Goal: Communication & Community: Share content

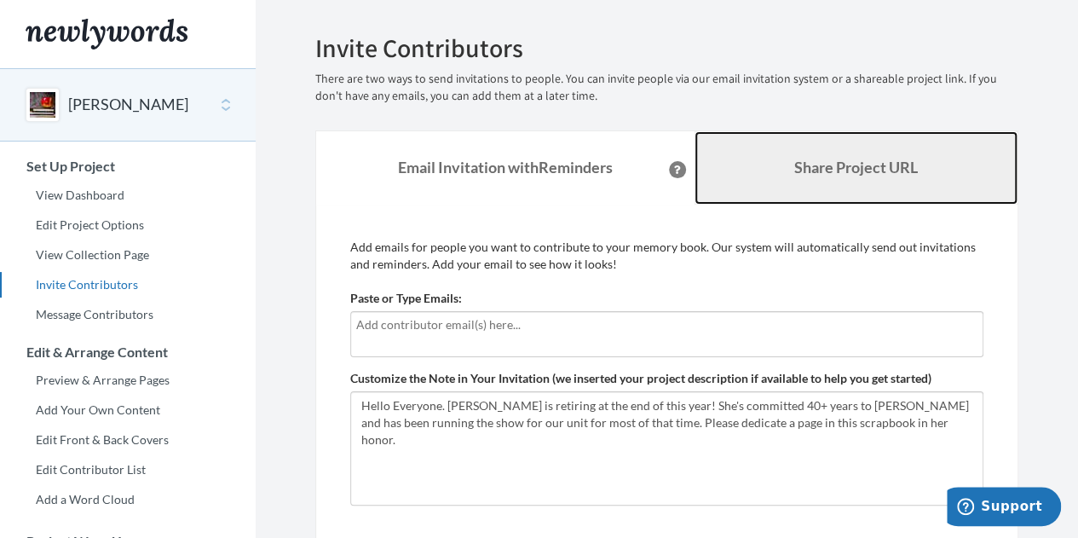
click at [848, 164] on b "Share Project URL" at bounding box center [856, 167] width 124 height 19
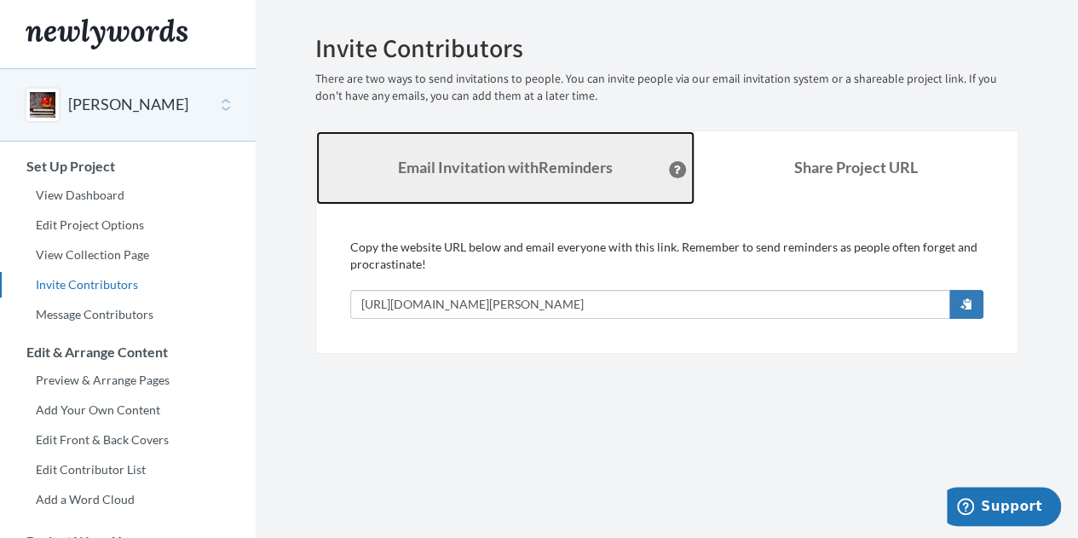
click at [498, 170] on strong "Email Invitation with Reminders" at bounding box center [505, 167] width 215 height 19
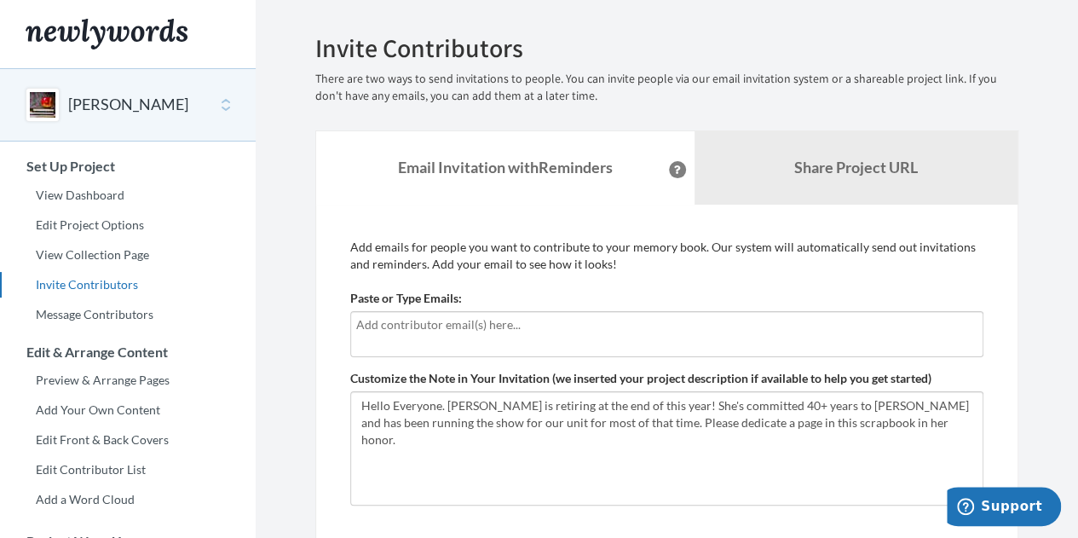
drag, startPoint x: 475, startPoint y: 339, endPoint x: 538, endPoint y: 345, distance: 63.3
click at [475, 339] on div at bounding box center [666, 334] width 633 height 46
click at [371, 328] on input "text" at bounding box center [666, 324] width 621 height 19
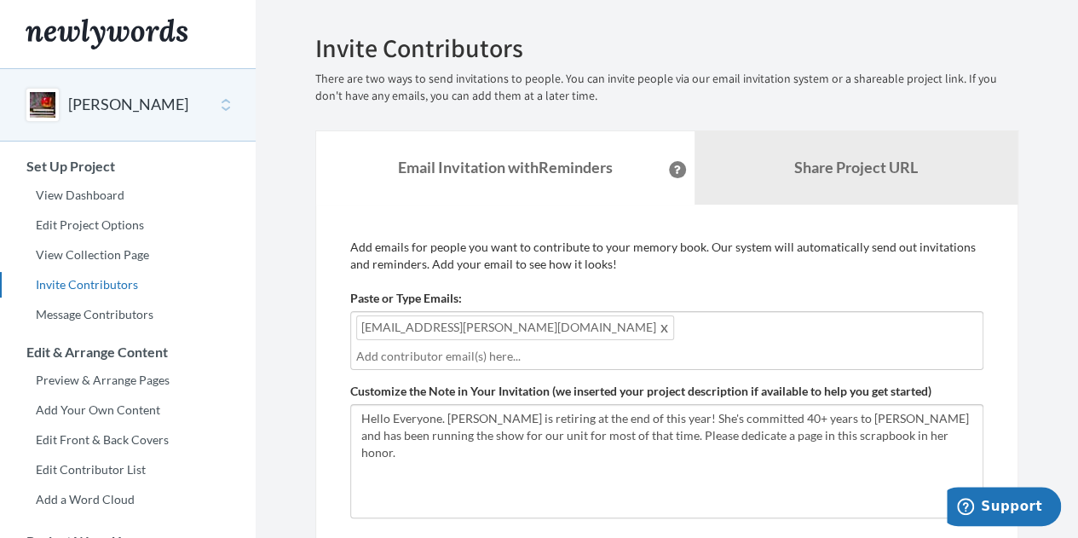
click at [552, 347] on input "text" at bounding box center [666, 356] width 621 height 19
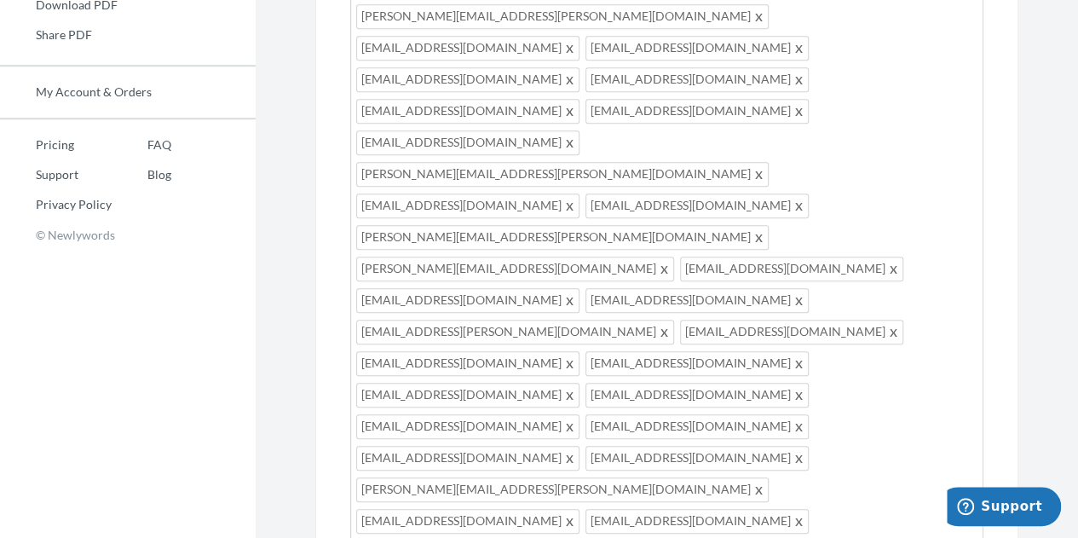
scroll to position [596, 0]
type textarea "Hello Everyone. Brenda Goss is retiring at the end of this year! She's committe…"
type input "[EMAIL_ADDRESS][PERSON_NAME][DOMAIN_NAME]"
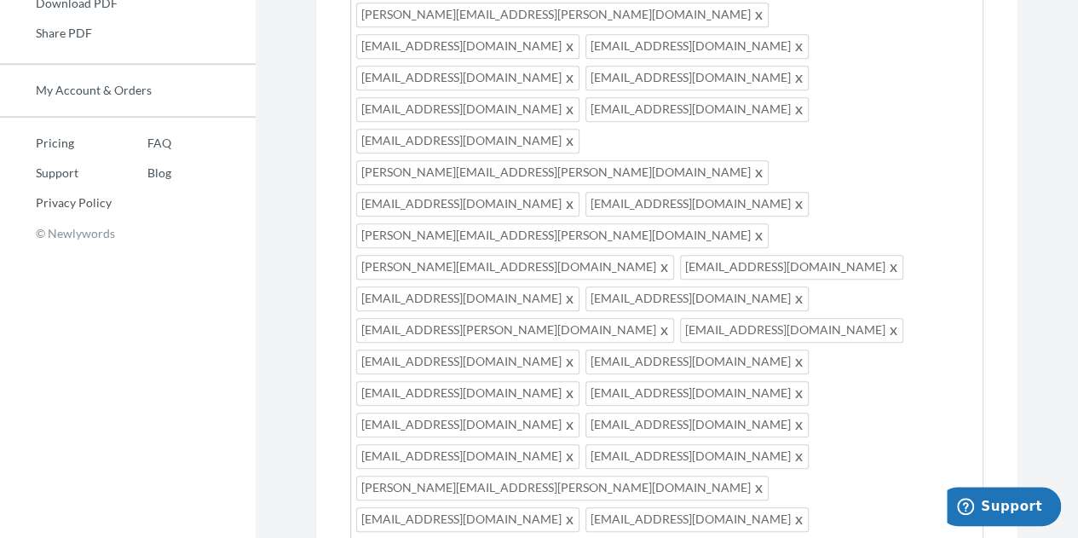
type input "[EMAIL_ADDRESS][DOMAIN_NAME]"
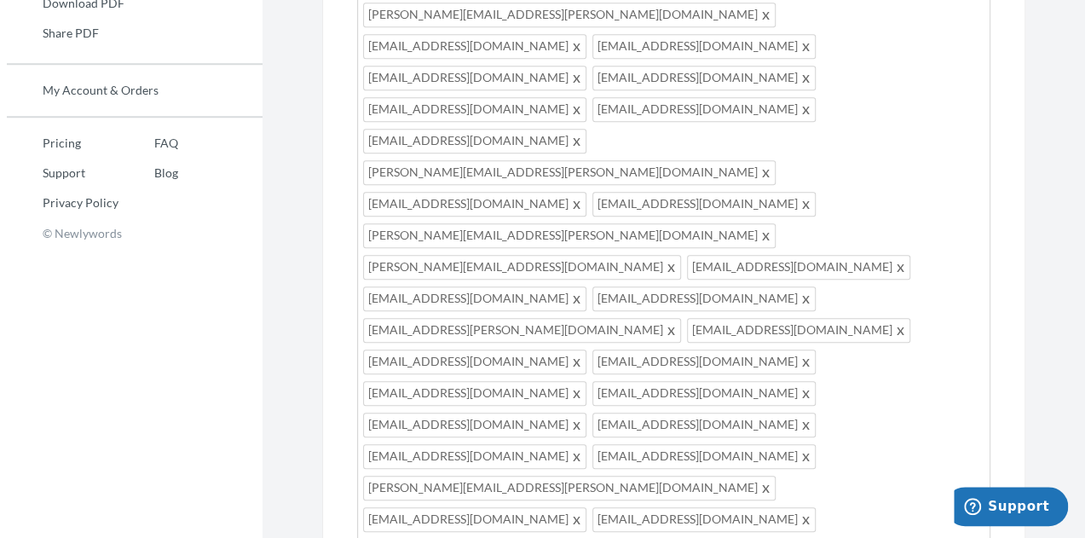
scroll to position [682, 0]
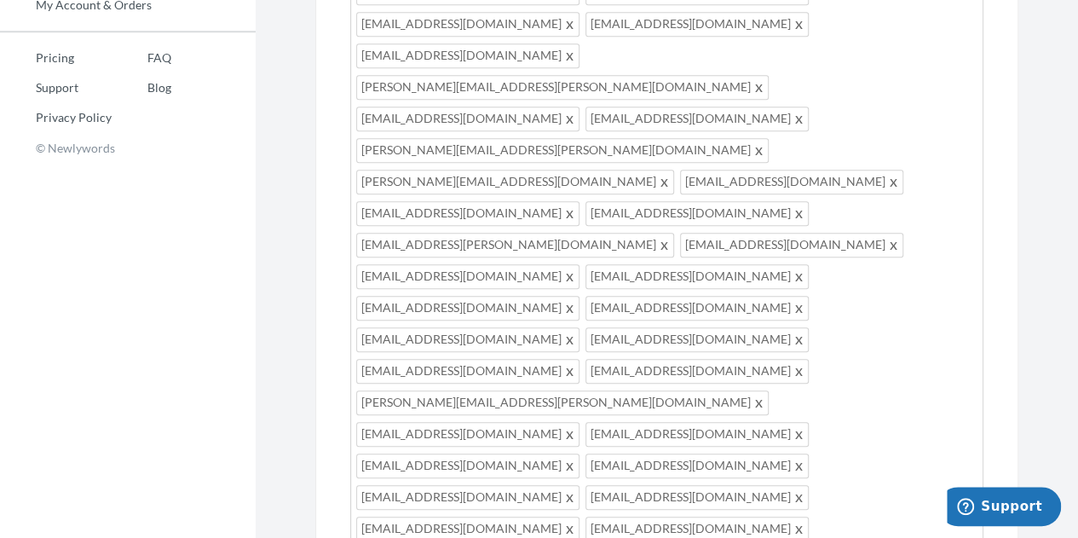
type textarea "Hello Everyone. [PERSON_NAME] is that [PERSON_NAME] is retiring at the end of t…"
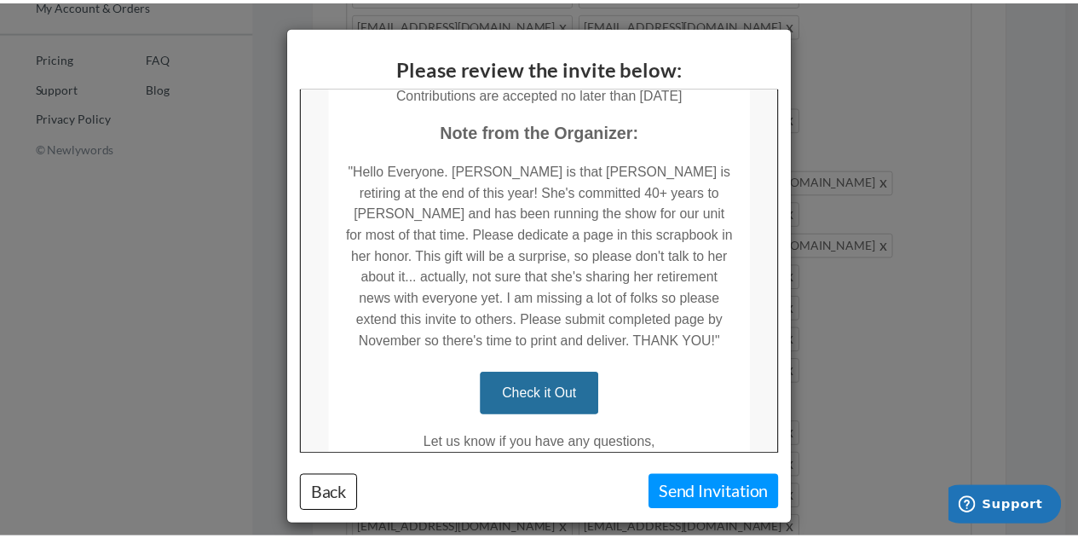
scroll to position [474, 0]
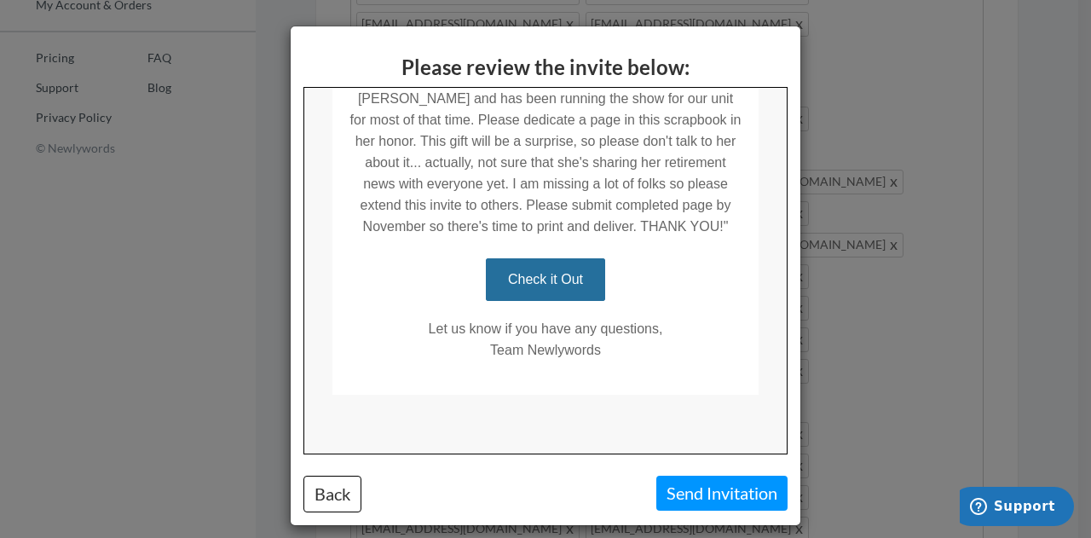
click at [541, 284] on link "Check it Out" at bounding box center [544, 278] width 119 height 43
click at [325, 491] on button "Back" at bounding box center [332, 493] width 58 height 37
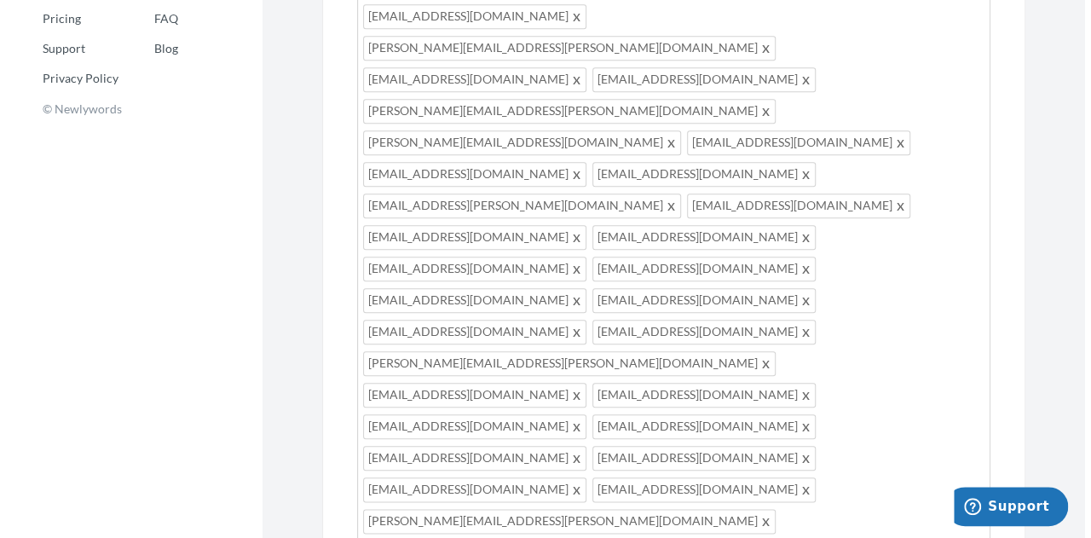
scroll to position [767, 0]
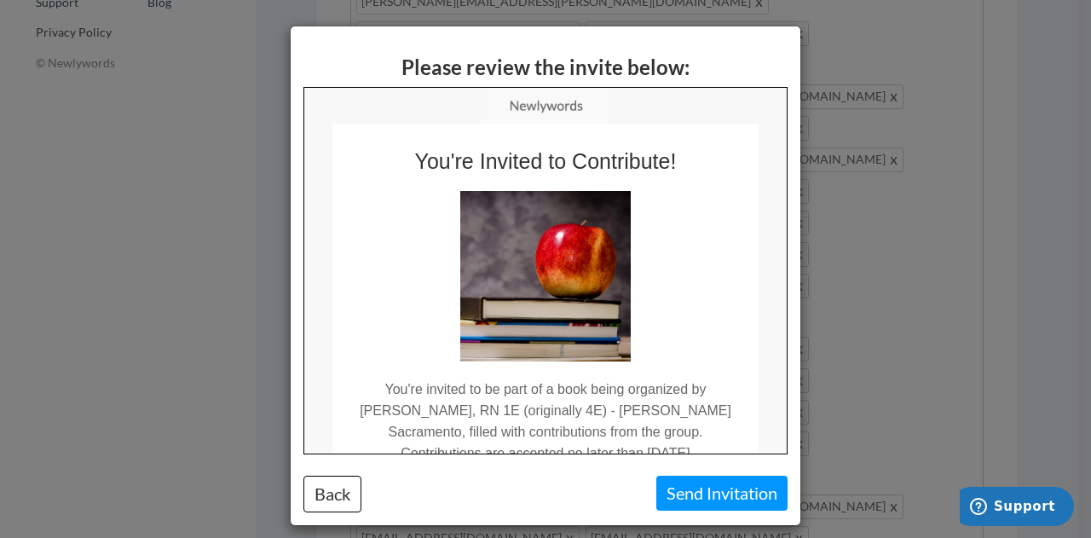
scroll to position [0, 0]
click at [746, 488] on button "Send Invitation" at bounding box center [721, 492] width 131 height 35
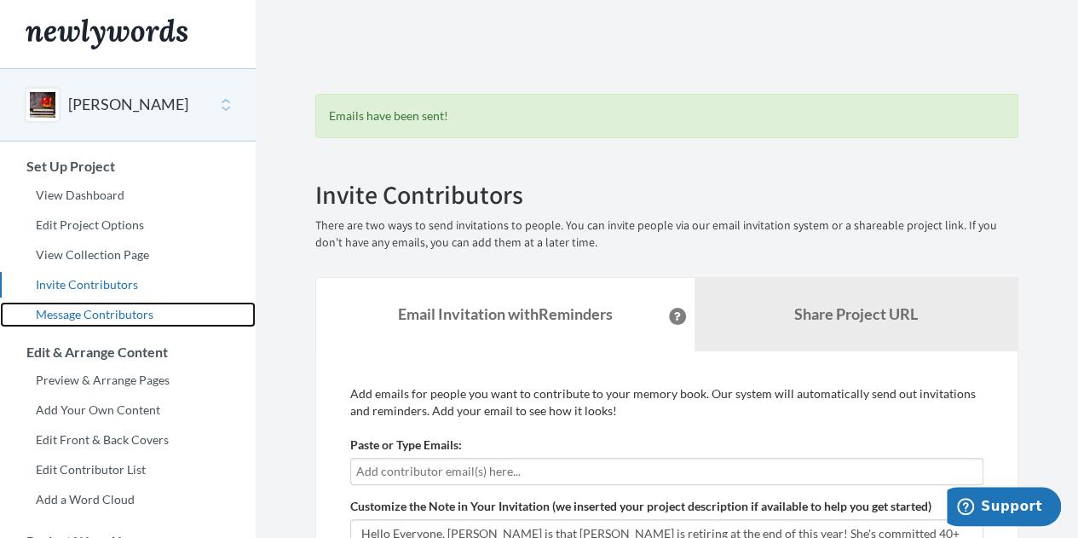
click at [80, 314] on link "Message Contributors" at bounding box center [128, 315] width 256 height 26
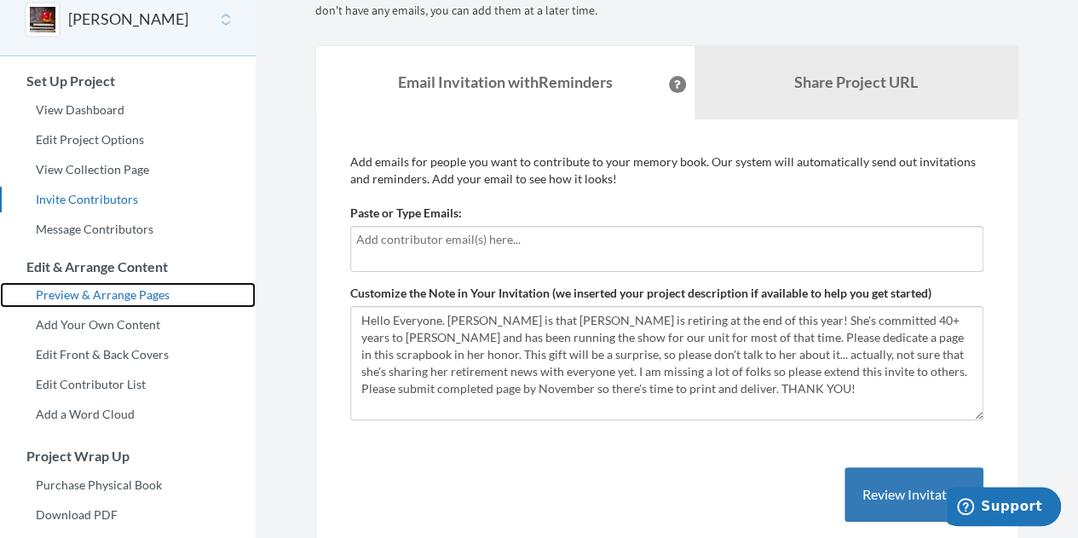
click at [97, 287] on link "Preview & Arrange Pages" at bounding box center [128, 295] width 256 height 26
